Goal: Transaction & Acquisition: Purchase product/service

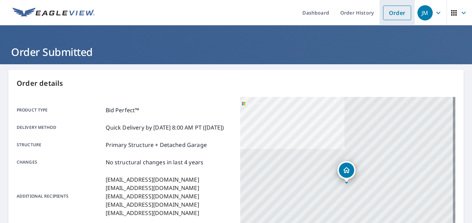
click at [394, 16] on link "Order" at bounding box center [397, 13] width 28 height 15
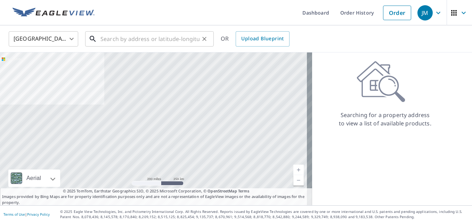
click at [109, 39] on input "text" at bounding box center [150, 38] width 99 height 19
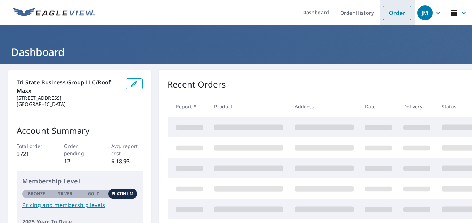
click at [386, 11] on link "Order" at bounding box center [397, 13] width 28 height 15
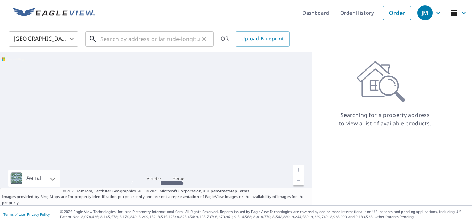
click at [128, 37] on input "text" at bounding box center [150, 38] width 99 height 19
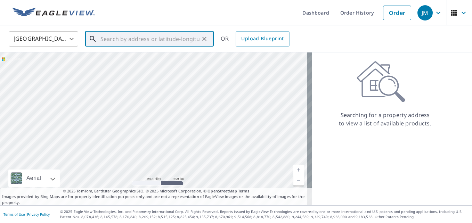
paste input "[STREET_ADDRESS][PERSON_NAME][PERSON_NAME]"
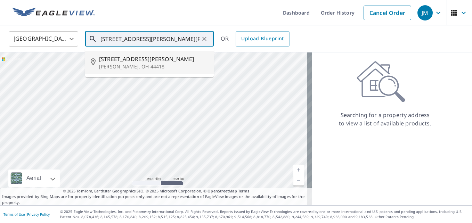
click at [122, 64] on p "[PERSON_NAME], OH 44418" at bounding box center [153, 66] width 109 height 7
type input "[STREET_ADDRESS][PERSON_NAME]"
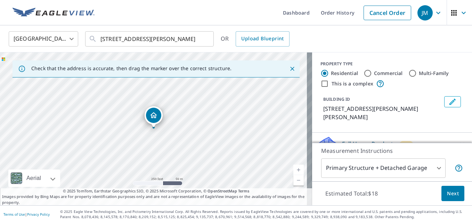
click at [447, 192] on span "Next" at bounding box center [453, 194] width 12 height 9
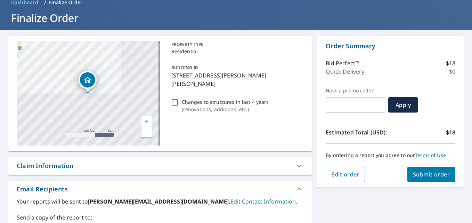
scroll to position [104, 0]
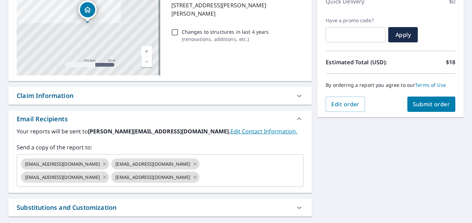
click at [52, 99] on div "Claim Information" at bounding box center [45, 95] width 57 height 9
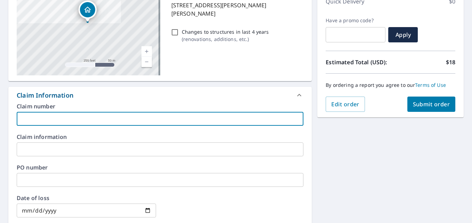
drag, startPoint x: 49, startPoint y: 117, endPoint x: 48, endPoint y: 112, distance: 5.2
click at [48, 115] on input "text" at bounding box center [160, 119] width 287 height 14
type input "[PERSON_NAME] !"
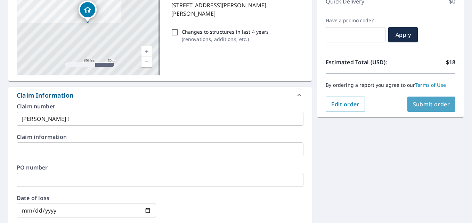
click at [422, 103] on span "Submit order" at bounding box center [431, 105] width 37 height 8
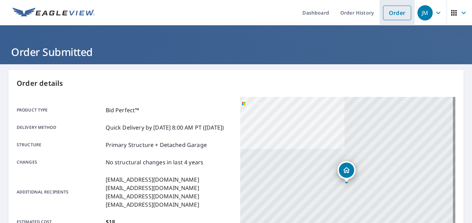
click at [392, 14] on link "Order" at bounding box center [397, 13] width 28 height 15
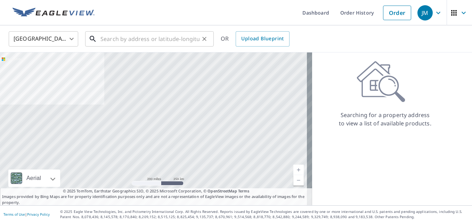
click at [143, 39] on input "text" at bounding box center [150, 38] width 99 height 19
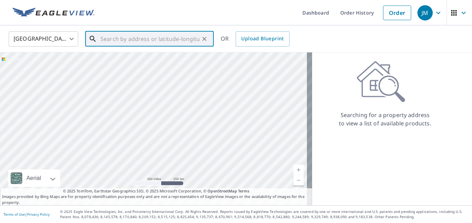
paste input "[STREET_ADDRESS][PERSON_NAME][PERSON_NAME]"
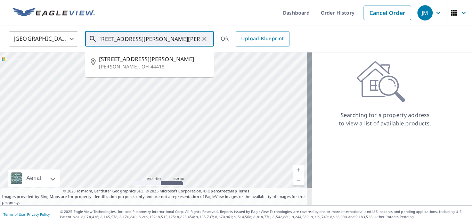
drag, startPoint x: 143, startPoint y: 38, endPoint x: 122, endPoint y: 77, distance: 44.0
click at [125, 63] on p "[PERSON_NAME], OH 44418" at bounding box center [153, 66] width 109 height 7
type input "[STREET_ADDRESS][PERSON_NAME][PERSON_NAME]"
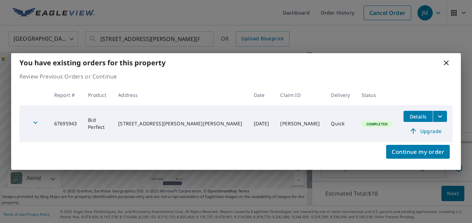
click at [448, 64] on icon at bounding box center [446, 63] width 8 height 8
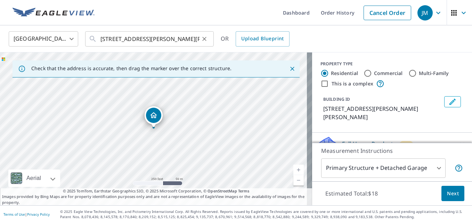
click at [203, 39] on icon "Clear" at bounding box center [204, 38] width 7 height 7
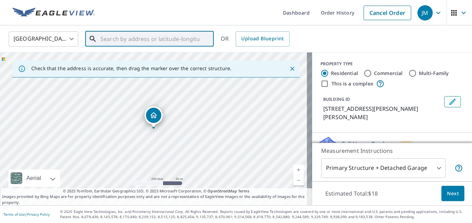
click at [178, 38] on input "text" at bounding box center [150, 38] width 99 height 19
paste input "[STREET_ADDRESS][PERSON_NAME]"
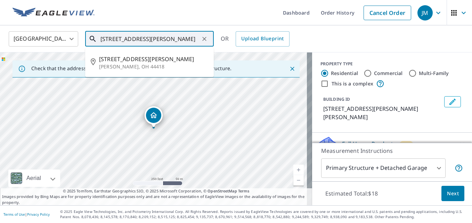
scroll to position [0, 1]
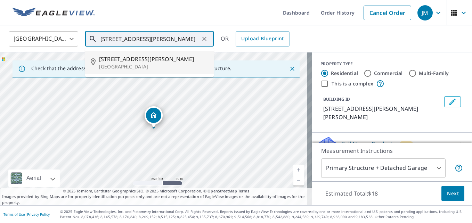
click at [117, 63] on p "[GEOGRAPHIC_DATA]" at bounding box center [153, 66] width 109 height 7
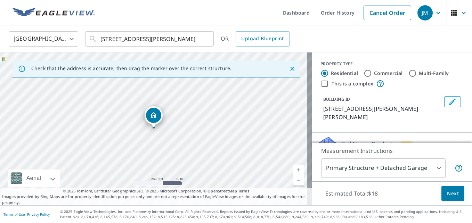
scroll to position [0, 0]
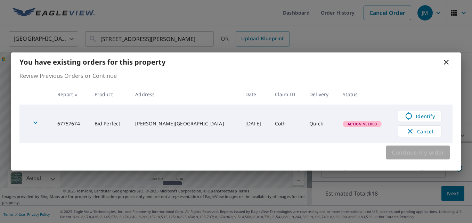
click at [422, 152] on span "Continue my order" at bounding box center [418, 153] width 53 height 10
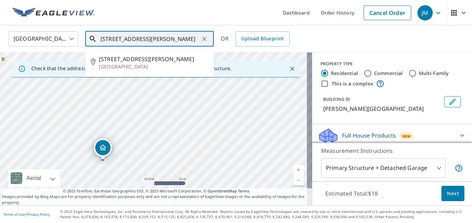
drag, startPoint x: 198, startPoint y: 39, endPoint x: 131, endPoint y: 42, distance: 66.9
click at [131, 42] on input "[STREET_ADDRESS][PERSON_NAME]" at bounding box center [150, 38] width 99 height 19
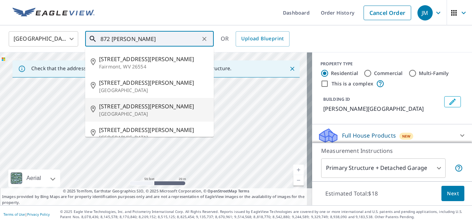
click at [127, 107] on span "[STREET_ADDRESS][PERSON_NAME]" at bounding box center [153, 106] width 109 height 8
type input "[STREET_ADDRESS][PERSON_NAME]"
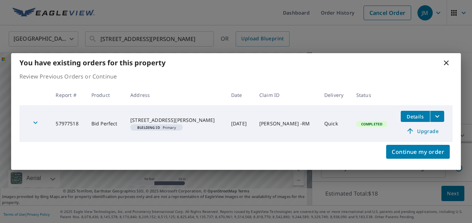
click at [447, 63] on icon at bounding box center [446, 63] width 5 height 5
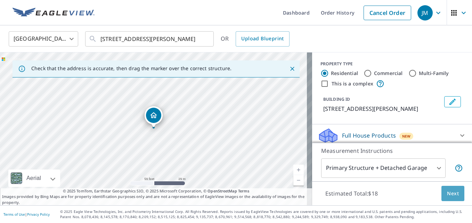
click at [451, 197] on span "Next" at bounding box center [453, 194] width 12 height 9
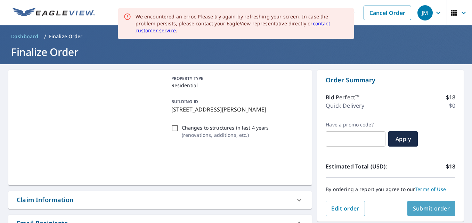
click at [414, 209] on span "Submit order" at bounding box center [431, 209] width 37 height 8
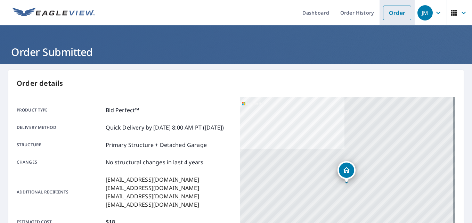
click at [386, 13] on link "Order" at bounding box center [397, 13] width 28 height 15
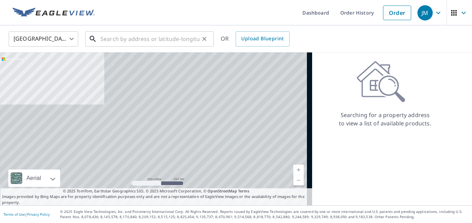
click at [144, 37] on input "text" at bounding box center [150, 38] width 99 height 19
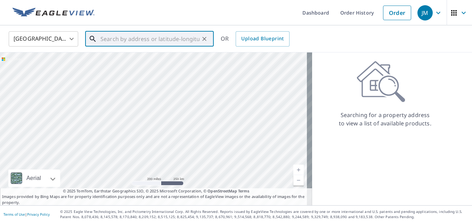
paste input "[STREET_ADDRESS]"
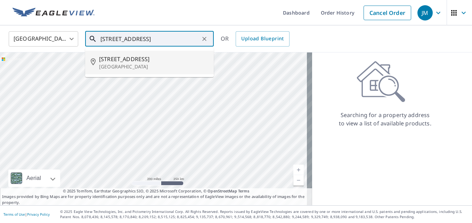
click at [126, 59] on span "[STREET_ADDRESS]" at bounding box center [153, 59] width 109 height 8
type input "[STREET_ADDRESS]"
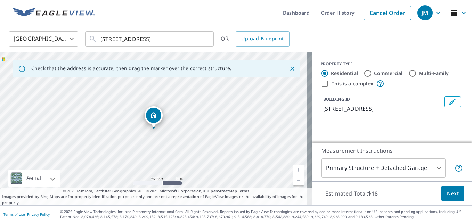
click at [449, 194] on span "Next" at bounding box center [453, 194] width 12 height 9
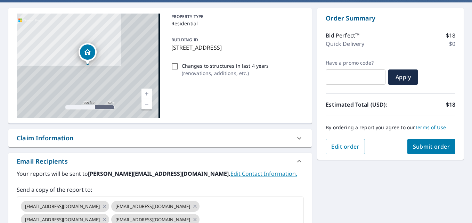
scroll to position [104, 0]
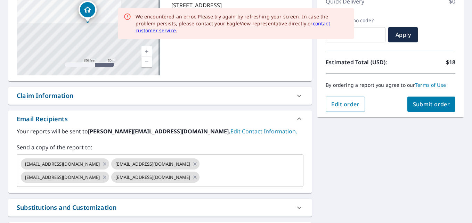
click at [421, 102] on span "Submit order" at bounding box center [431, 105] width 37 height 8
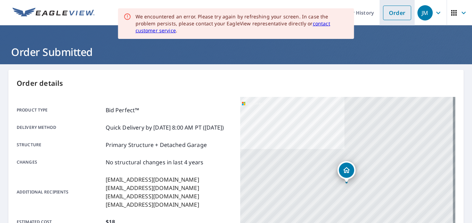
click at [392, 10] on link "Order" at bounding box center [397, 13] width 28 height 15
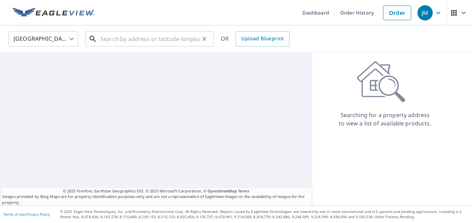
click at [173, 38] on input "text" at bounding box center [150, 38] width 99 height 19
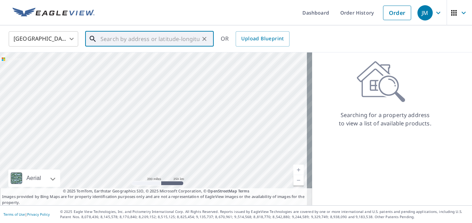
drag, startPoint x: 173, startPoint y: 38, endPoint x: 148, endPoint y: 39, distance: 25.1
click at [148, 39] on input "text" at bounding box center [150, 38] width 99 height 19
paste input "[STREET_ADDRESS][PERSON_NAME]"
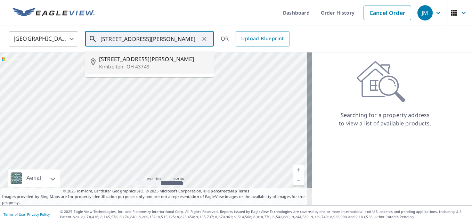
click at [136, 62] on span "[STREET_ADDRESS][PERSON_NAME]" at bounding box center [153, 59] width 109 height 8
type input "[STREET_ADDRESS][PERSON_NAME]"
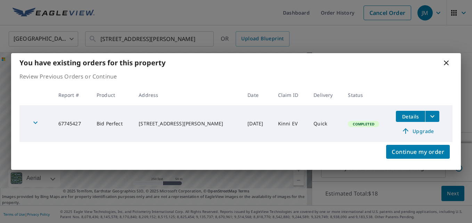
click at [446, 61] on icon at bounding box center [446, 63] width 8 height 8
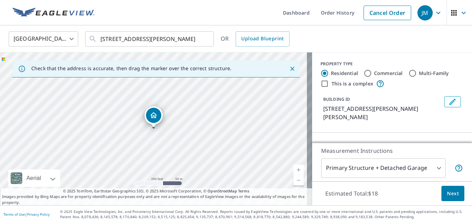
click at [447, 63] on icon at bounding box center [446, 63] width 5 height 5
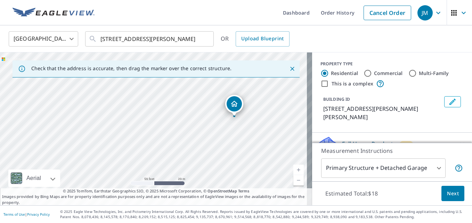
drag, startPoint x: 250, startPoint y: 117, endPoint x: 227, endPoint y: 152, distance: 42.4
click at [227, 152] on div "[STREET_ADDRESS][PERSON_NAME]" at bounding box center [156, 129] width 312 height 153
drag, startPoint x: 235, startPoint y: 133, endPoint x: 237, endPoint y: 159, distance: 26.5
click at [237, 159] on div "[STREET_ADDRESS][PERSON_NAME]" at bounding box center [156, 129] width 312 height 153
click at [206, 38] on icon "Clear" at bounding box center [204, 38] width 7 height 7
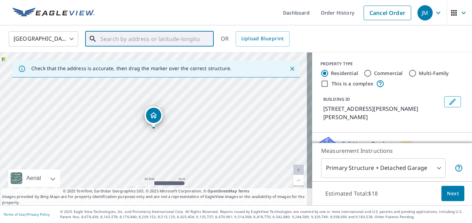
click at [148, 41] on input "text" at bounding box center [150, 38] width 99 height 19
paste input "[STREET_ADDRESS]"
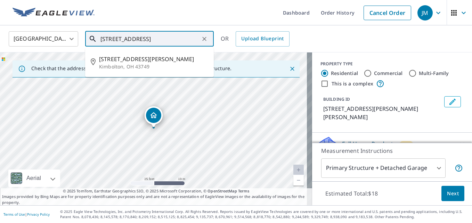
scroll to position [0, 17]
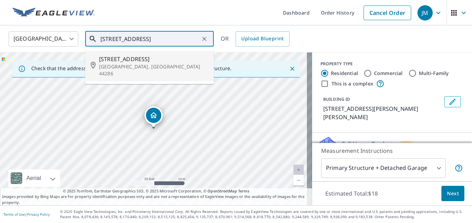
click at [137, 60] on span "[STREET_ADDRESS]" at bounding box center [153, 59] width 109 height 8
type input "[STREET_ADDRESS]"
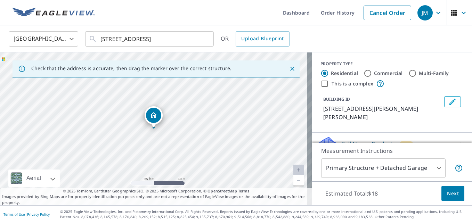
scroll to position [0, 0]
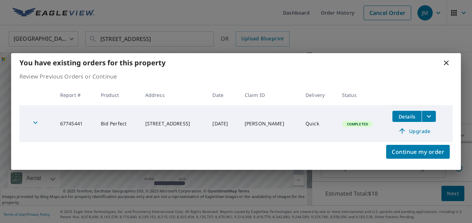
click at [447, 64] on icon at bounding box center [446, 63] width 8 height 8
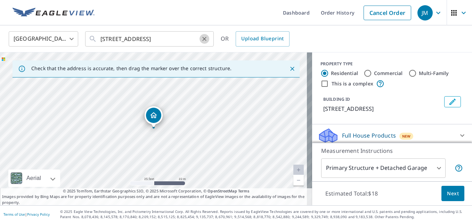
click at [206, 38] on icon "Clear" at bounding box center [204, 38] width 7 height 7
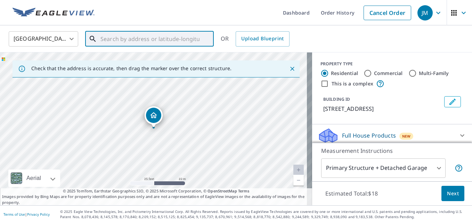
click at [167, 39] on input "text" at bounding box center [150, 38] width 99 height 19
paste input "[STREET_ADDRESS]"
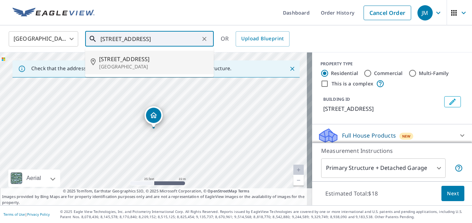
click at [146, 61] on span "[STREET_ADDRESS]" at bounding box center [153, 59] width 109 height 8
type input "[STREET_ADDRESS]"
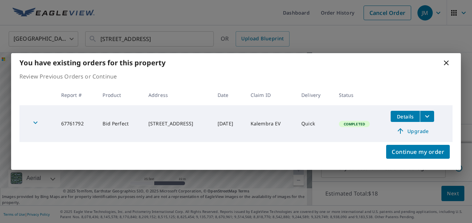
click at [448, 65] on icon at bounding box center [446, 63] width 8 height 8
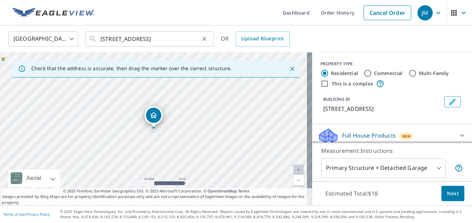
click at [206, 36] on icon "Clear" at bounding box center [204, 38] width 7 height 7
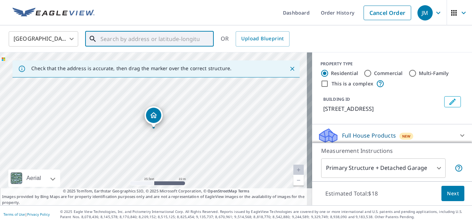
click at [158, 43] on input "text" at bounding box center [150, 38] width 99 height 19
paste input "[STREET_ADDRESS][PERSON_NAME]"
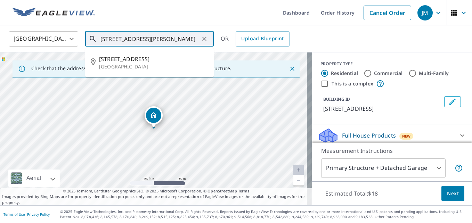
scroll to position [0, 3]
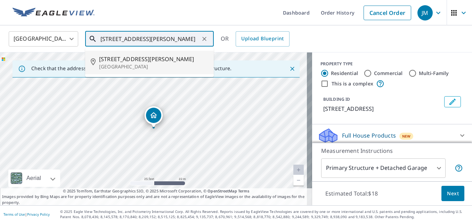
click at [136, 62] on span "[STREET_ADDRESS][PERSON_NAME]" at bounding box center [153, 59] width 109 height 8
type input "[STREET_ADDRESS][PERSON_NAME]"
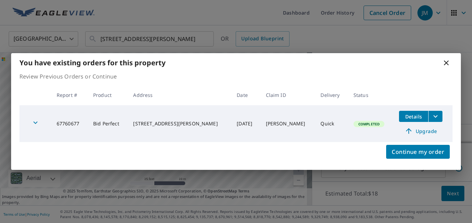
click at [446, 62] on icon at bounding box center [446, 63] width 5 height 5
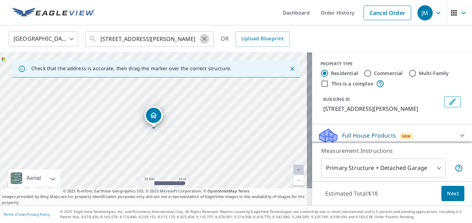
click at [206, 40] on icon "Clear" at bounding box center [204, 39] width 4 height 4
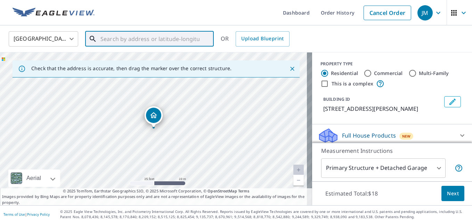
click at [158, 36] on input "text" at bounding box center [150, 38] width 99 height 19
paste input "[STREET_ADDRESS]"
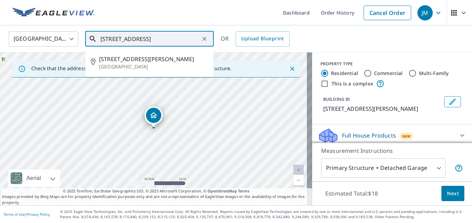
scroll to position [0, 2]
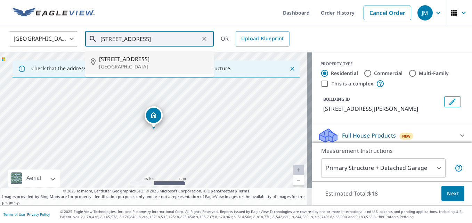
click at [139, 59] on span "[STREET_ADDRESS]" at bounding box center [153, 59] width 109 height 8
type input "[STREET_ADDRESS]"
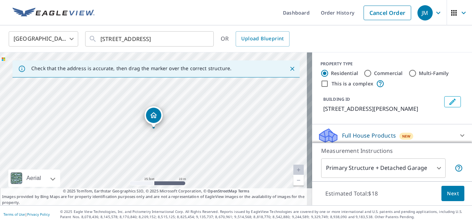
scroll to position [0, 0]
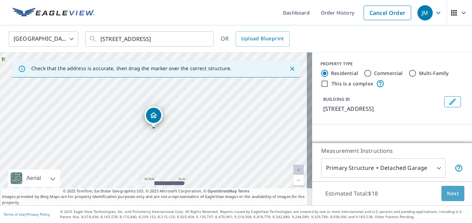
click at [448, 193] on span "Next" at bounding box center [453, 194] width 12 height 9
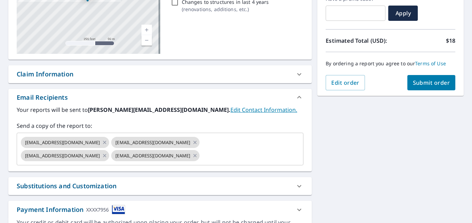
scroll to position [139, 0]
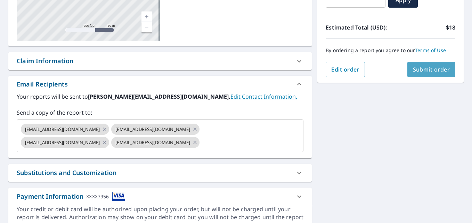
click at [421, 69] on span "Submit order" at bounding box center [431, 70] width 37 height 8
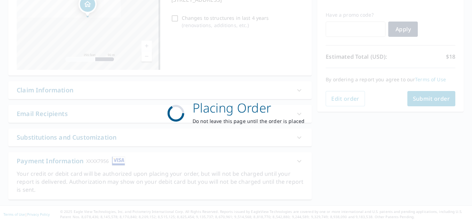
scroll to position [110, 0]
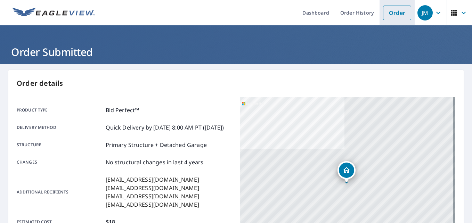
click at [392, 17] on link "Order" at bounding box center [397, 13] width 28 height 15
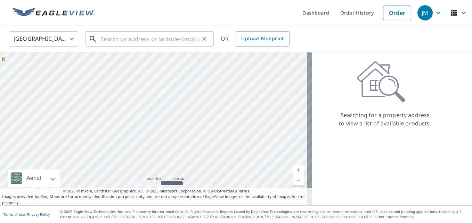
click at [134, 39] on input "text" at bounding box center [150, 38] width 99 height 19
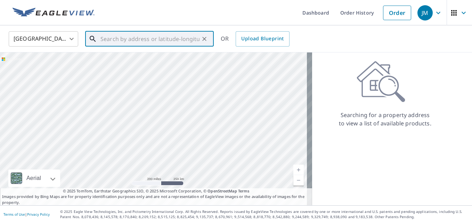
paste input "[STREET_ADDRESS][PERSON_NAME]"
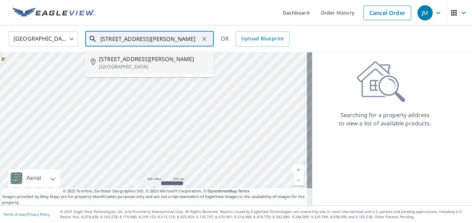
click at [130, 59] on span "[STREET_ADDRESS][PERSON_NAME]" at bounding box center [153, 59] width 109 height 8
type input "[STREET_ADDRESS][PERSON_NAME]"
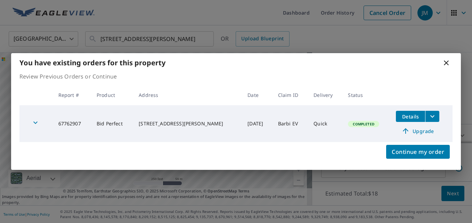
click at [445, 63] on icon at bounding box center [446, 63] width 8 height 8
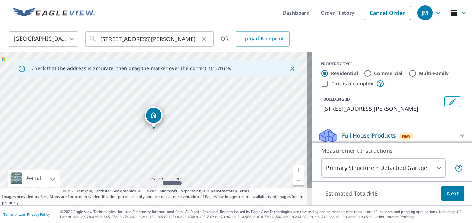
click at [205, 38] on icon "Clear" at bounding box center [204, 38] width 7 height 7
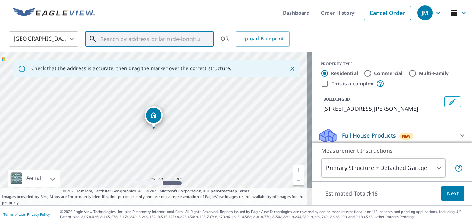
click at [176, 38] on input "text" at bounding box center [150, 38] width 99 height 19
paste input "[STREET_ADDRESS]"
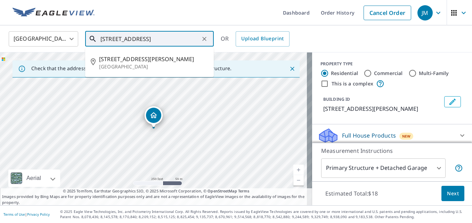
scroll to position [0, 19]
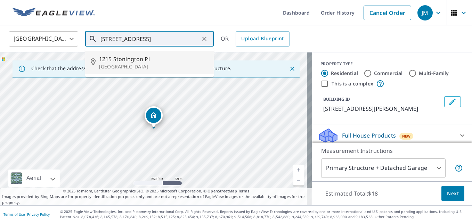
click at [138, 62] on span "1215 Stonington Pl" at bounding box center [153, 59] width 109 height 8
type input "[STREET_ADDRESS]"
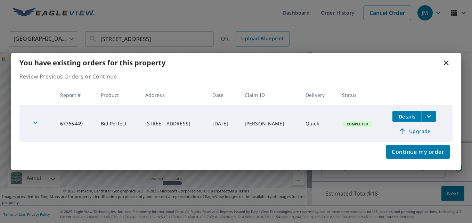
click at [451, 192] on div "You have existing orders for this property Review Previous Orders or Continue R…" at bounding box center [236, 111] width 472 height 223
